Goal: Check status: Check status

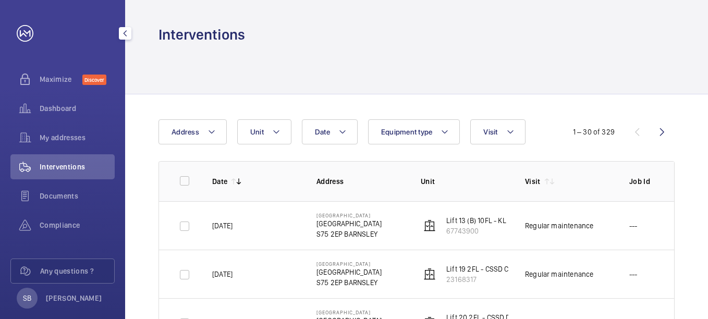
click at [57, 170] on span "Interventions" at bounding box center [77, 167] width 75 height 10
click at [277, 133] on mat-icon at bounding box center [276, 132] width 8 height 13
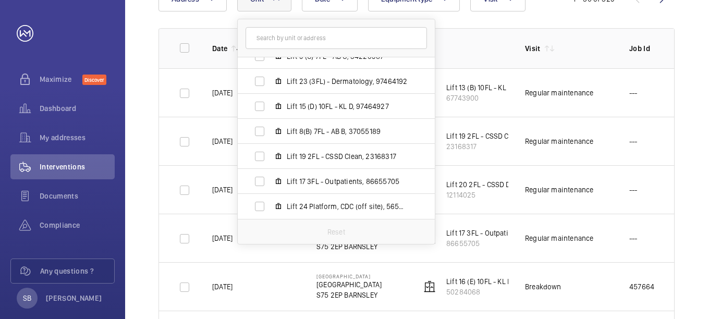
scroll to position [156, 0]
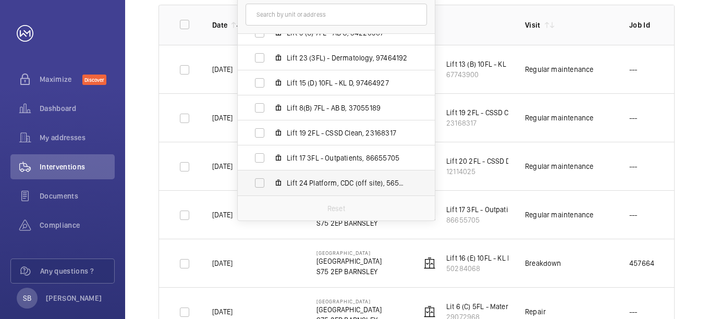
drag, startPoint x: 431, startPoint y: 179, endPoint x: 430, endPoint y: 188, distance: 8.9
click at [430, 188] on li "Lift 24 Platform, CDC (off site), 56598387" at bounding box center [336, 183] width 197 height 25
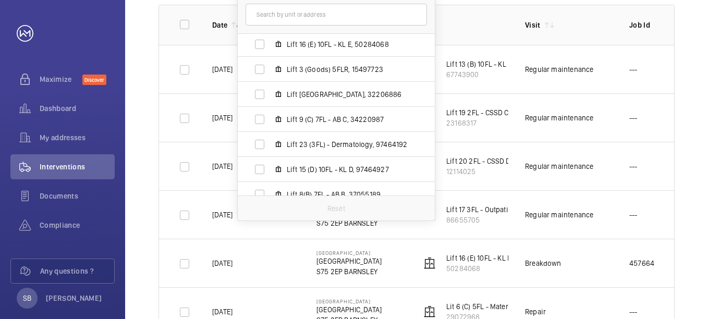
scroll to position [335, 0]
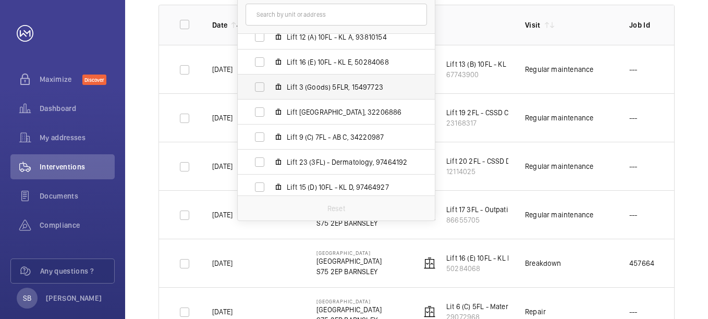
click at [290, 91] on span "Lift 3 (Goods) 5FLR, 15497723" at bounding box center [347, 87] width 121 height 10
click at [270, 91] on input "Lift 3 (Goods) 5FLR, 15497723" at bounding box center [259, 87] width 21 height 21
checkbox input "true"
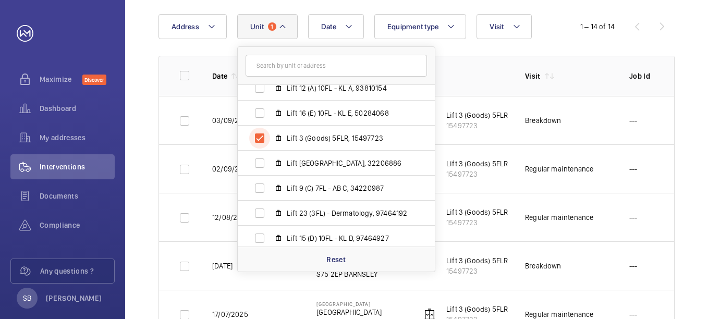
scroll to position [156, 0]
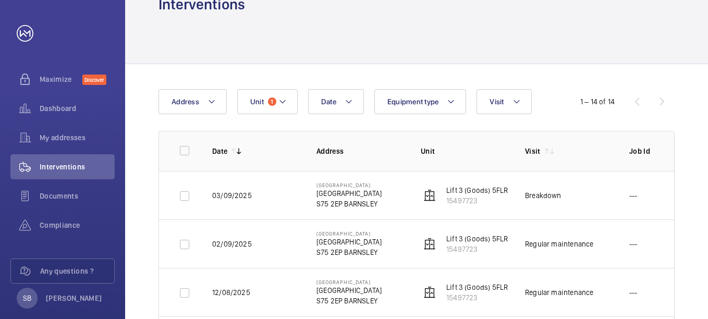
scroll to position [104, 0]
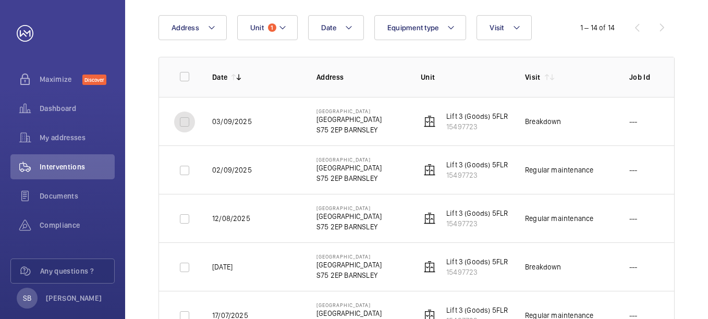
click at [181, 122] on input "checkbox" at bounding box center [184, 122] width 21 height 21
checkbox input "true"
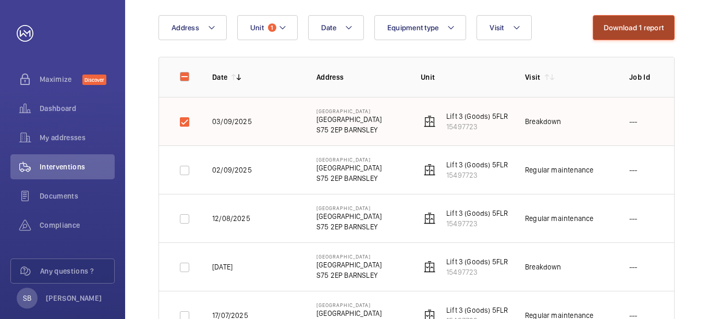
click at [622, 24] on button "Download 1 report" at bounding box center [634, 27] width 82 height 25
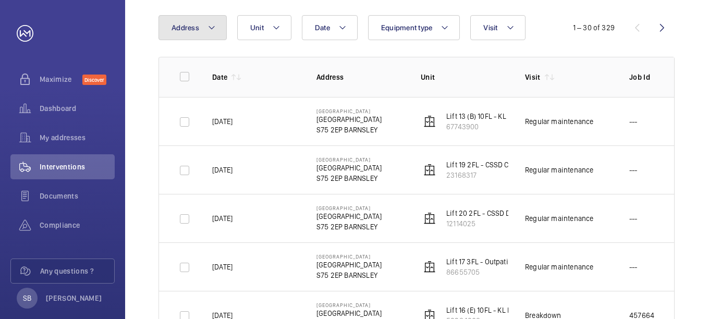
click at [208, 27] on mat-icon at bounding box center [212, 27] width 8 height 13
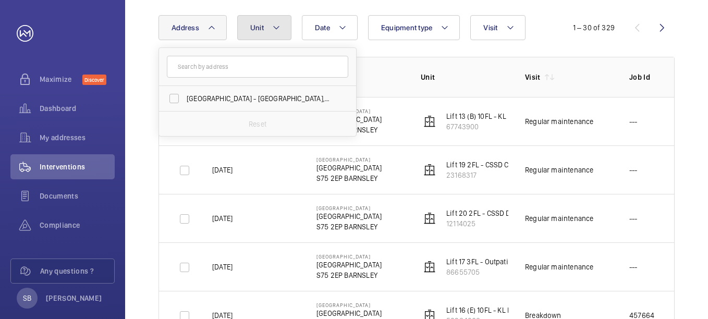
click at [253, 34] on button "Unit" at bounding box center [264, 27] width 54 height 25
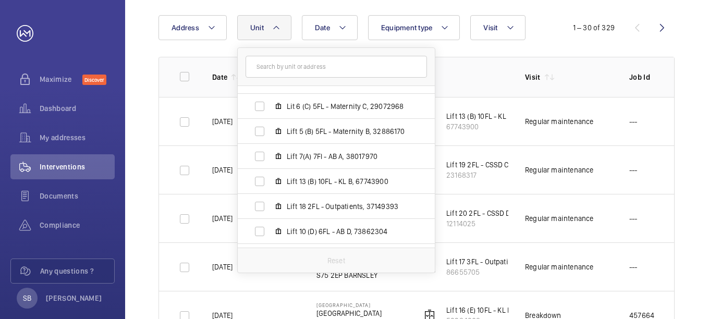
scroll to position [156, 0]
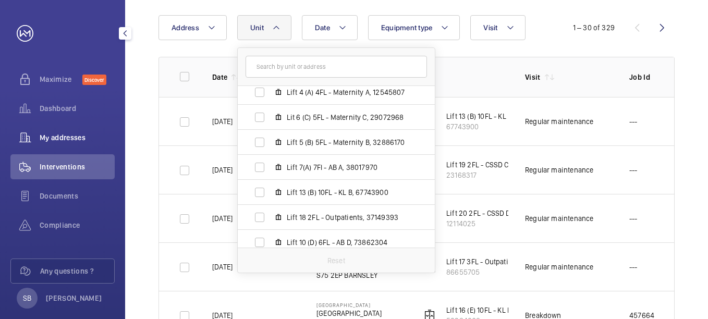
click at [59, 135] on span "My addresses" at bounding box center [77, 137] width 75 height 10
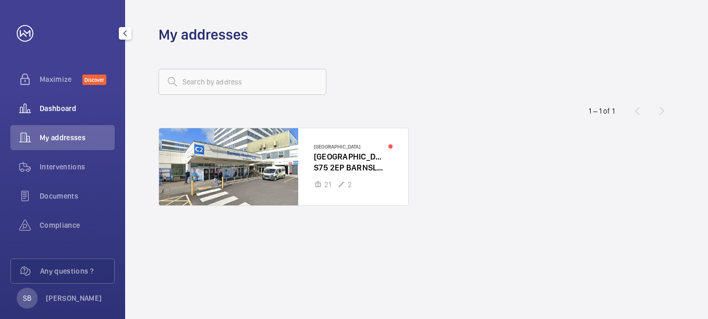
click at [59, 111] on span "Dashboard" at bounding box center [77, 108] width 75 height 10
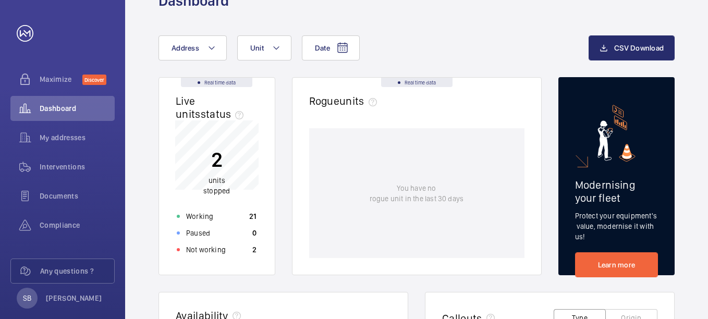
scroll to position [52, 0]
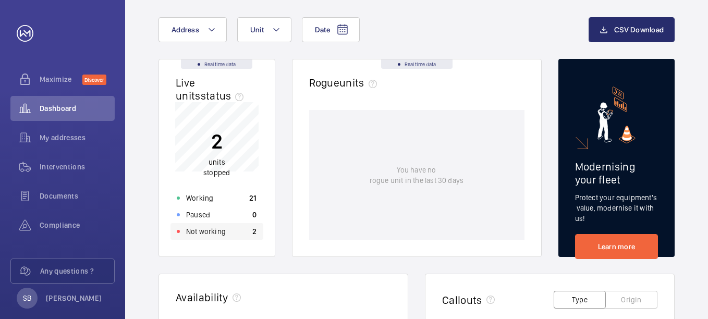
click at [223, 234] on p "Not working" at bounding box center [206, 231] width 40 height 10
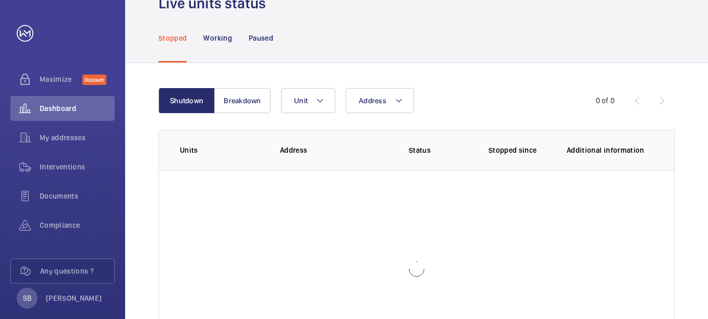
scroll to position [73, 0]
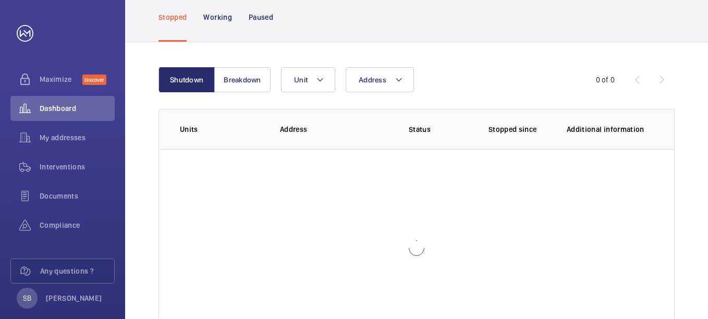
scroll to position [26, 0]
